Goal: Register for event/course

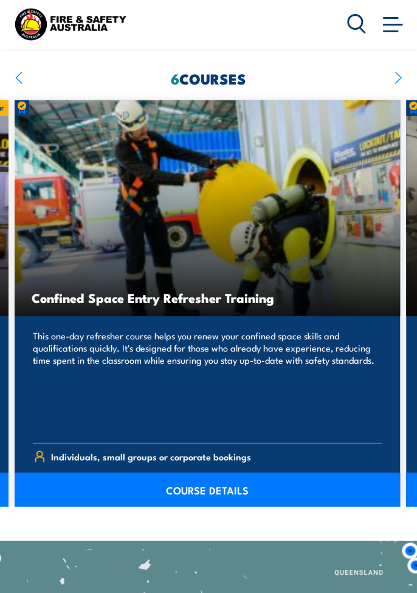
scroll to position [1060, 0]
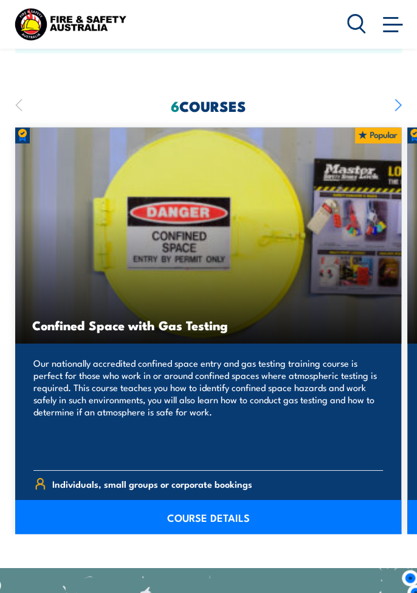
click at [234, 534] on link "COURSE DETAILS" at bounding box center [208, 517] width 386 height 34
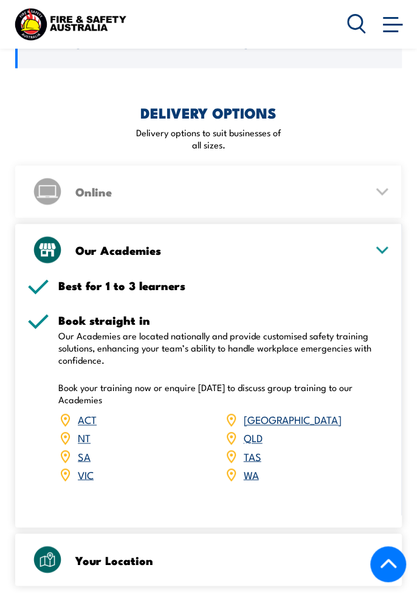
scroll to position [1800, 0]
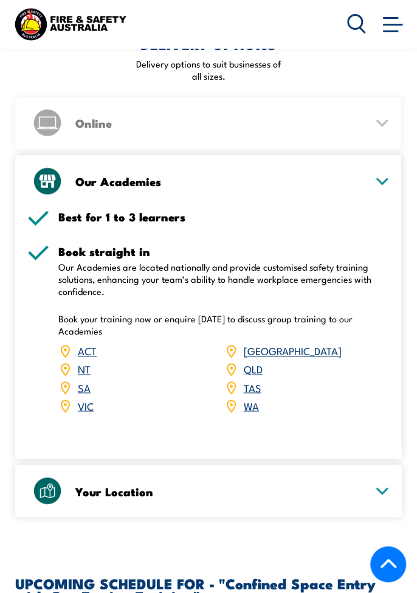
click at [375, 502] on div "Your Location" at bounding box center [208, 491] width 362 height 52
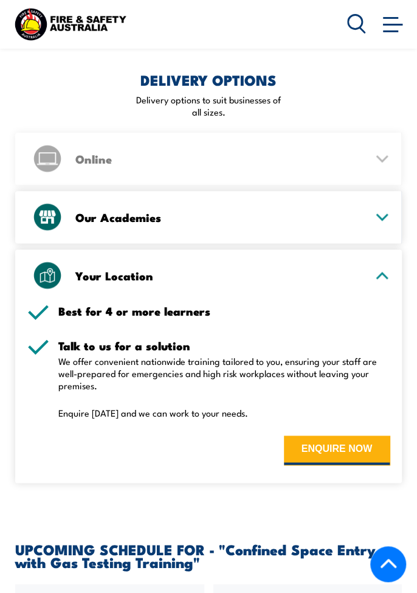
scroll to position [1759, 0]
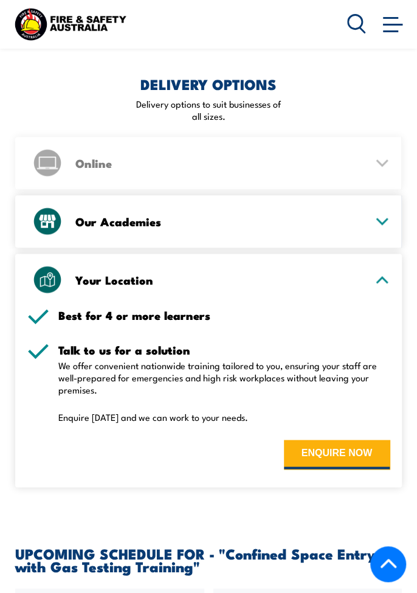
click at [381, 293] on div "Your Location" at bounding box center [208, 280] width 362 height 52
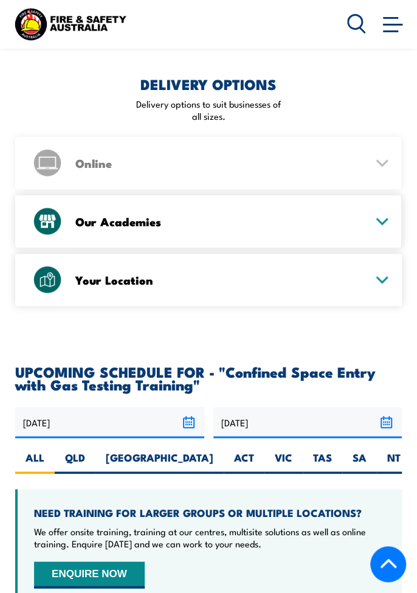
click at [375, 232] on div "Our Academies" at bounding box center [208, 221] width 362 height 52
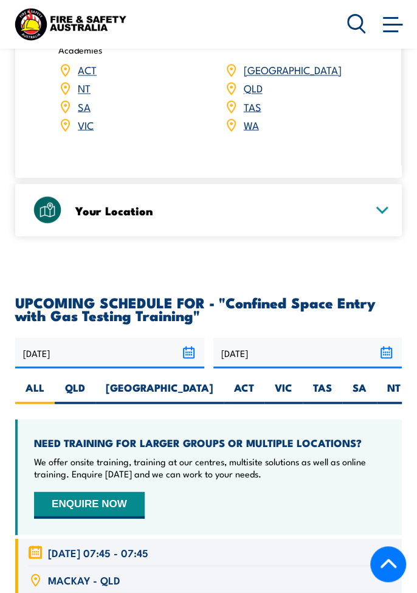
scroll to position [2078, 0]
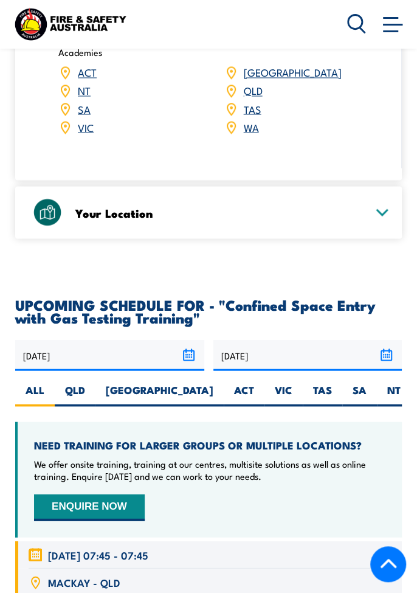
click at [342, 397] on label "SA" at bounding box center [359, 395] width 35 height 24
click at [367, 390] on input "SA" at bounding box center [371, 387] width 8 height 8
radio input "true"
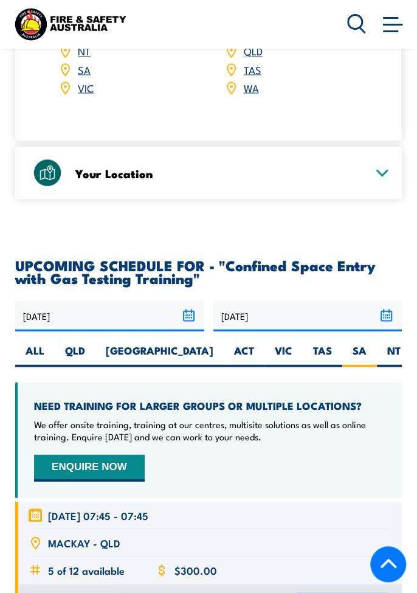
scroll to position [2136, 0]
